Goal: Check status

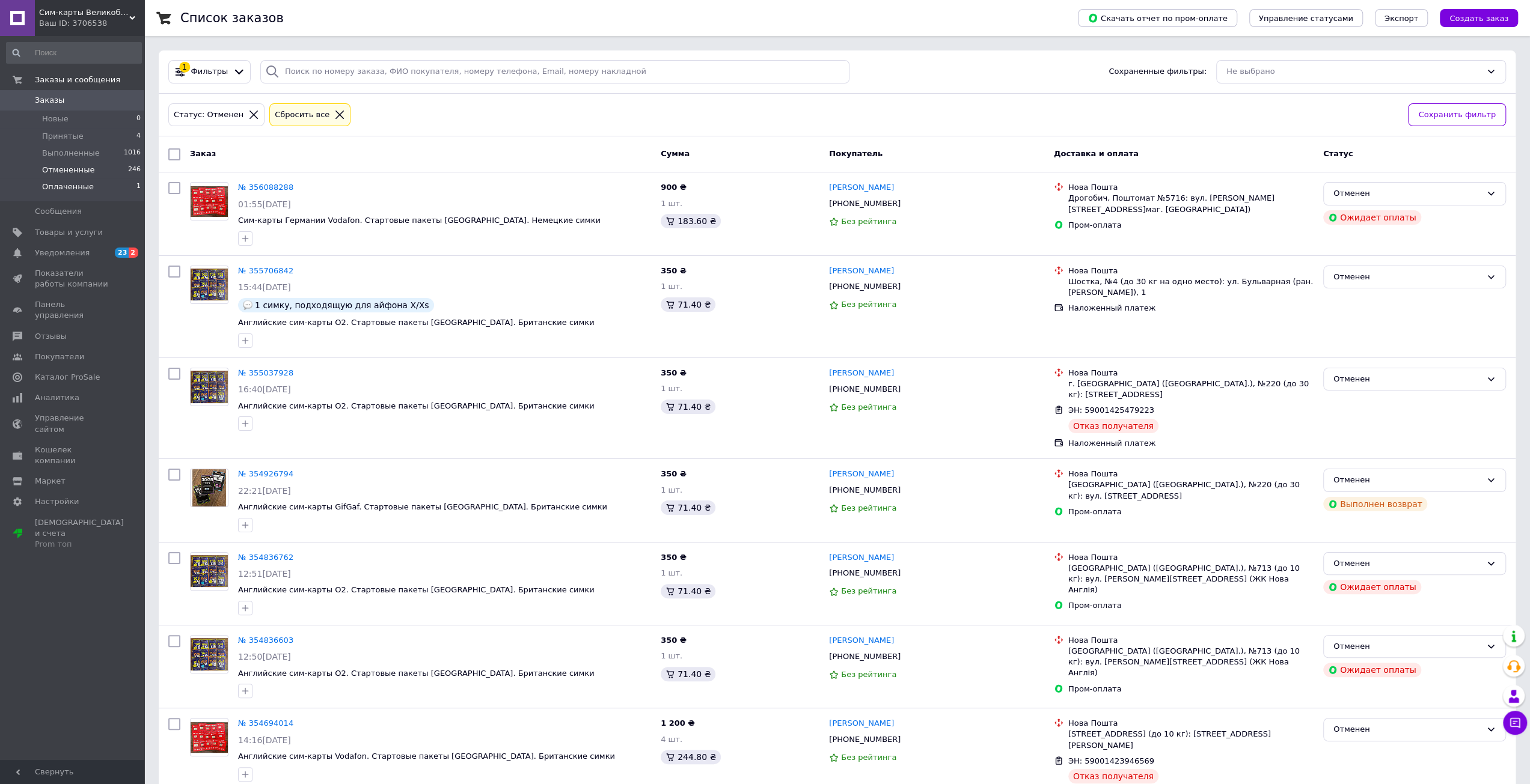
click at [81, 188] on span "Оплаченные" at bounding box center [68, 187] width 52 height 11
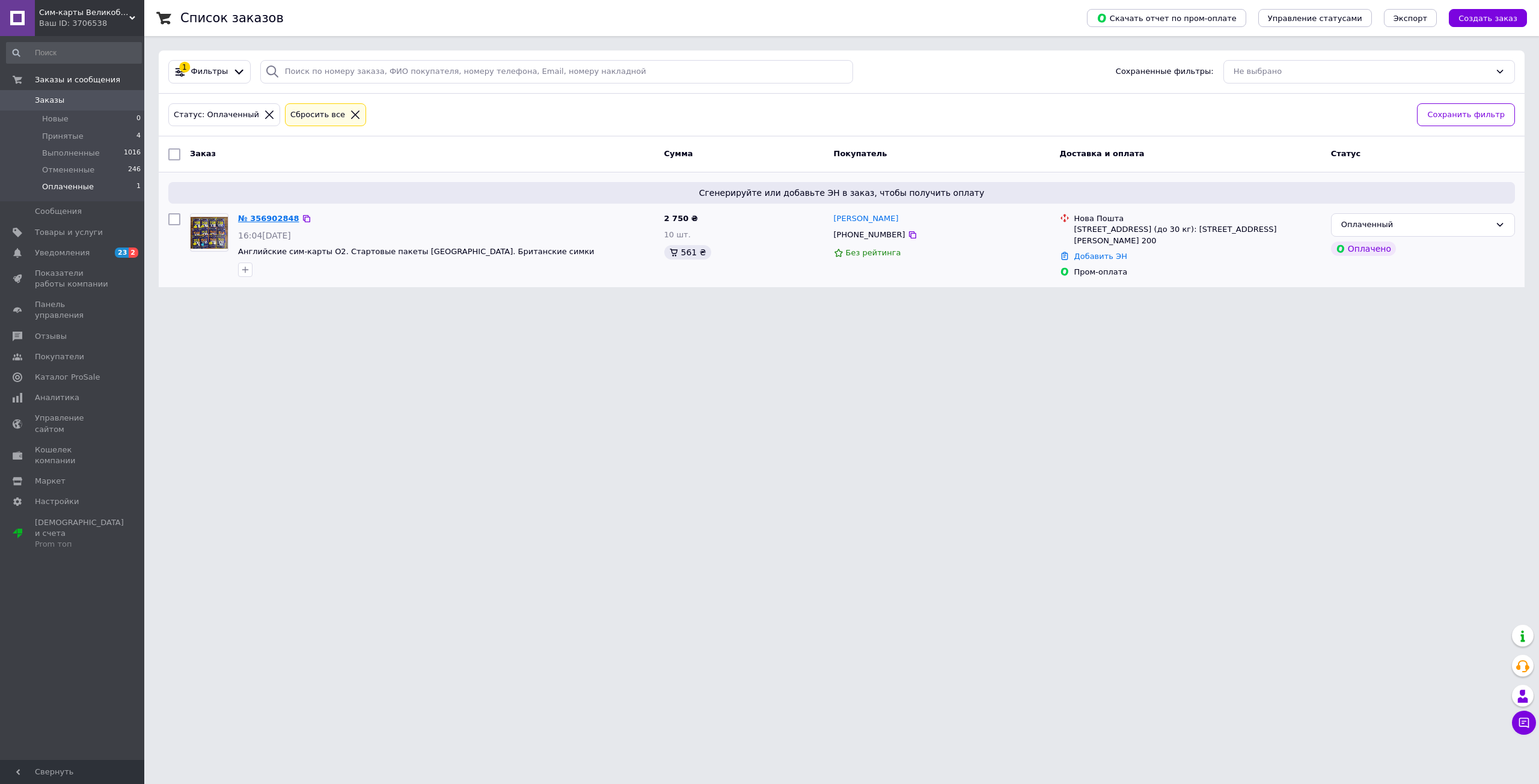
click at [270, 218] on link "№ 356902848" at bounding box center [268, 218] width 61 height 9
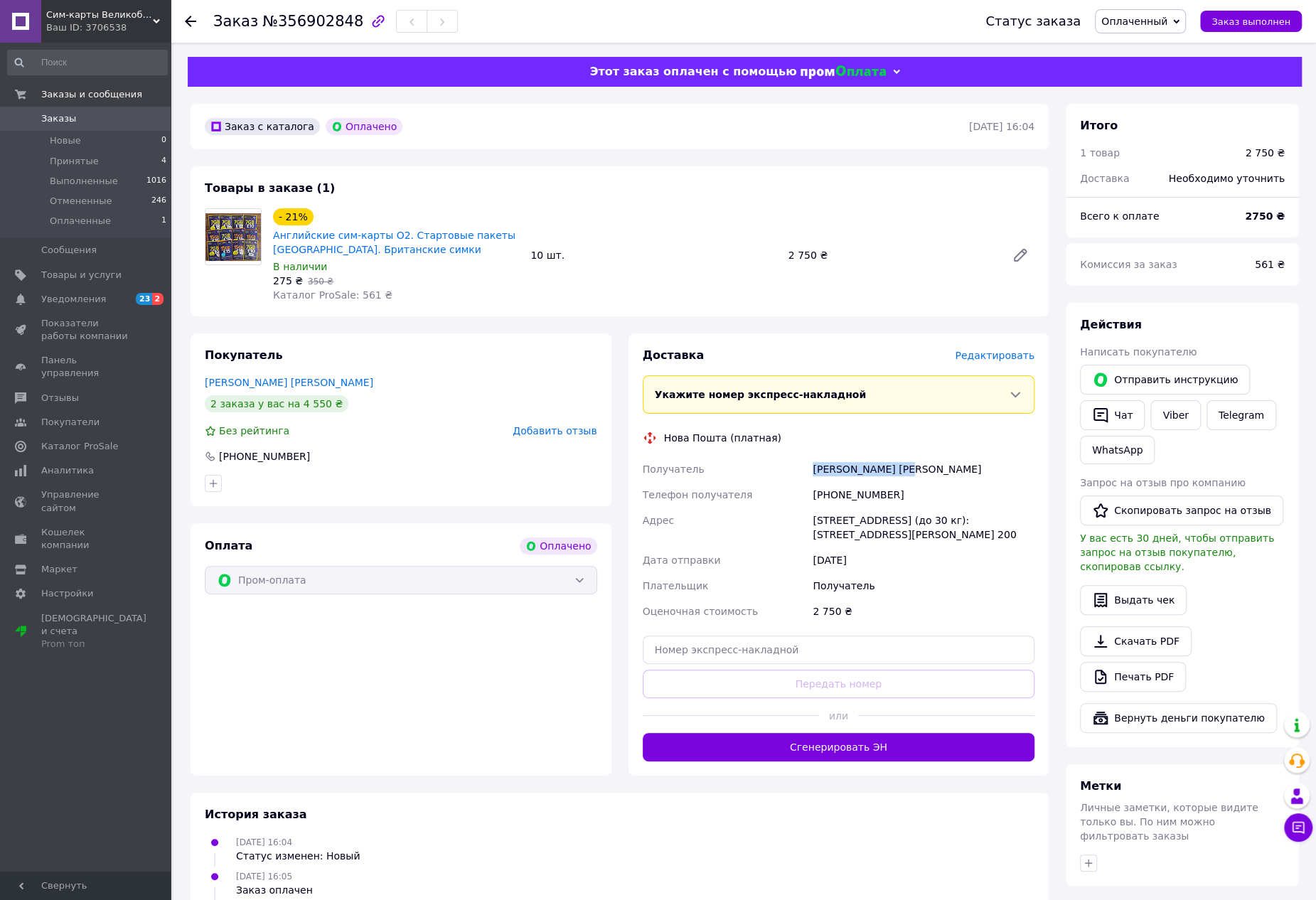
drag, startPoint x: 813, startPoint y: 472, endPoint x: 1014, endPoint y: 464, distance: 201.2
click at [1012, 465] on div "[PERSON_NAME] [PERSON_NAME]" at bounding box center [923, 469] width 227 height 26
copy div "[PERSON_NAME] [PERSON_NAME]"
drag, startPoint x: 831, startPoint y: 495, endPoint x: 928, endPoint y: 491, distance: 97.1
click at [928, 491] on div "[PHONE_NUMBER]" at bounding box center [923, 495] width 227 height 26
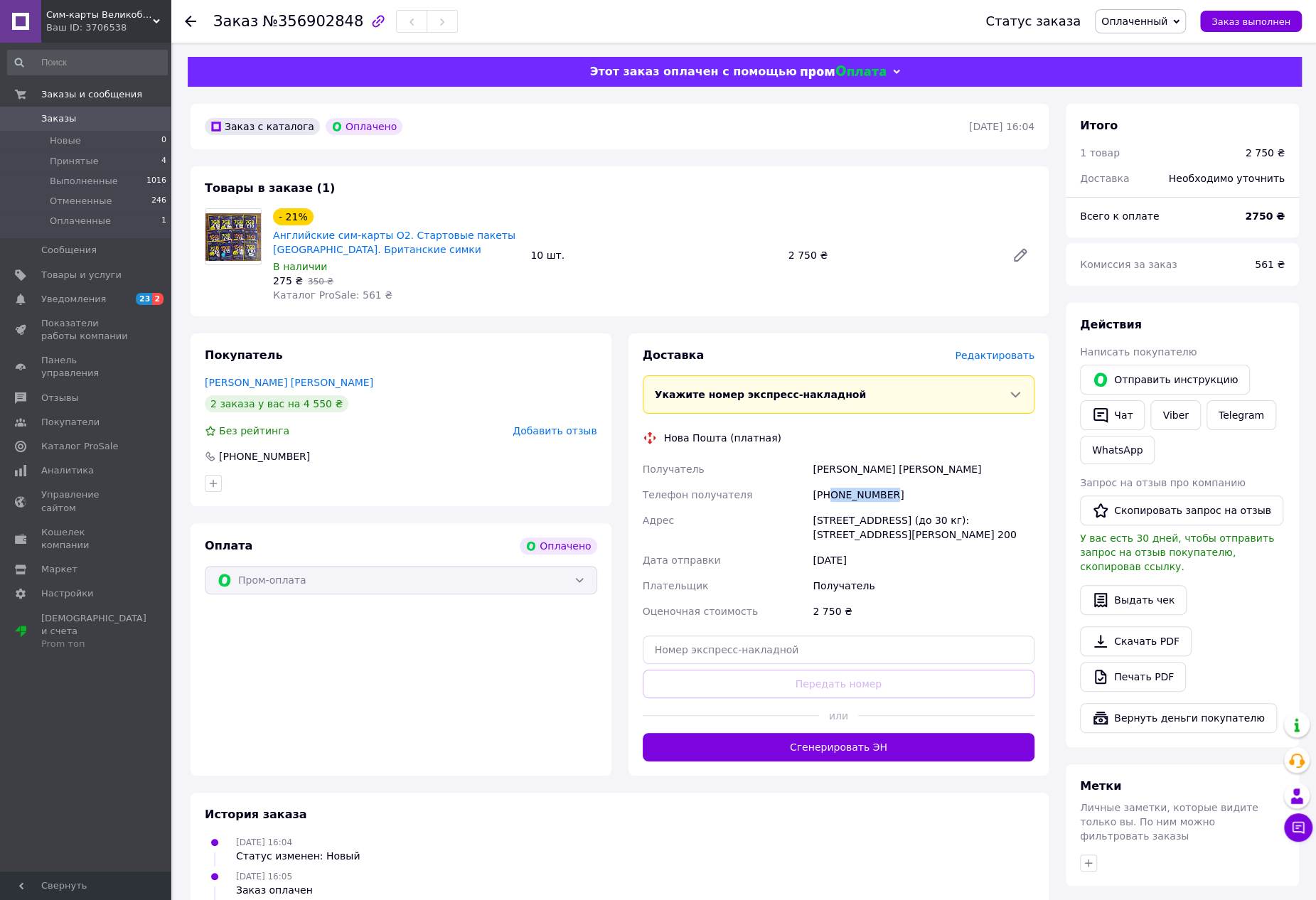
copy div "0935136126"
click at [830, 522] on div "[STREET_ADDRESS] (до 30 кг): [STREET_ADDRESS][PERSON_NAME] 200" at bounding box center [923, 527] width 227 height 40
copy div "[GEOGRAPHIC_DATA]"
